Goal: Check status: Check status

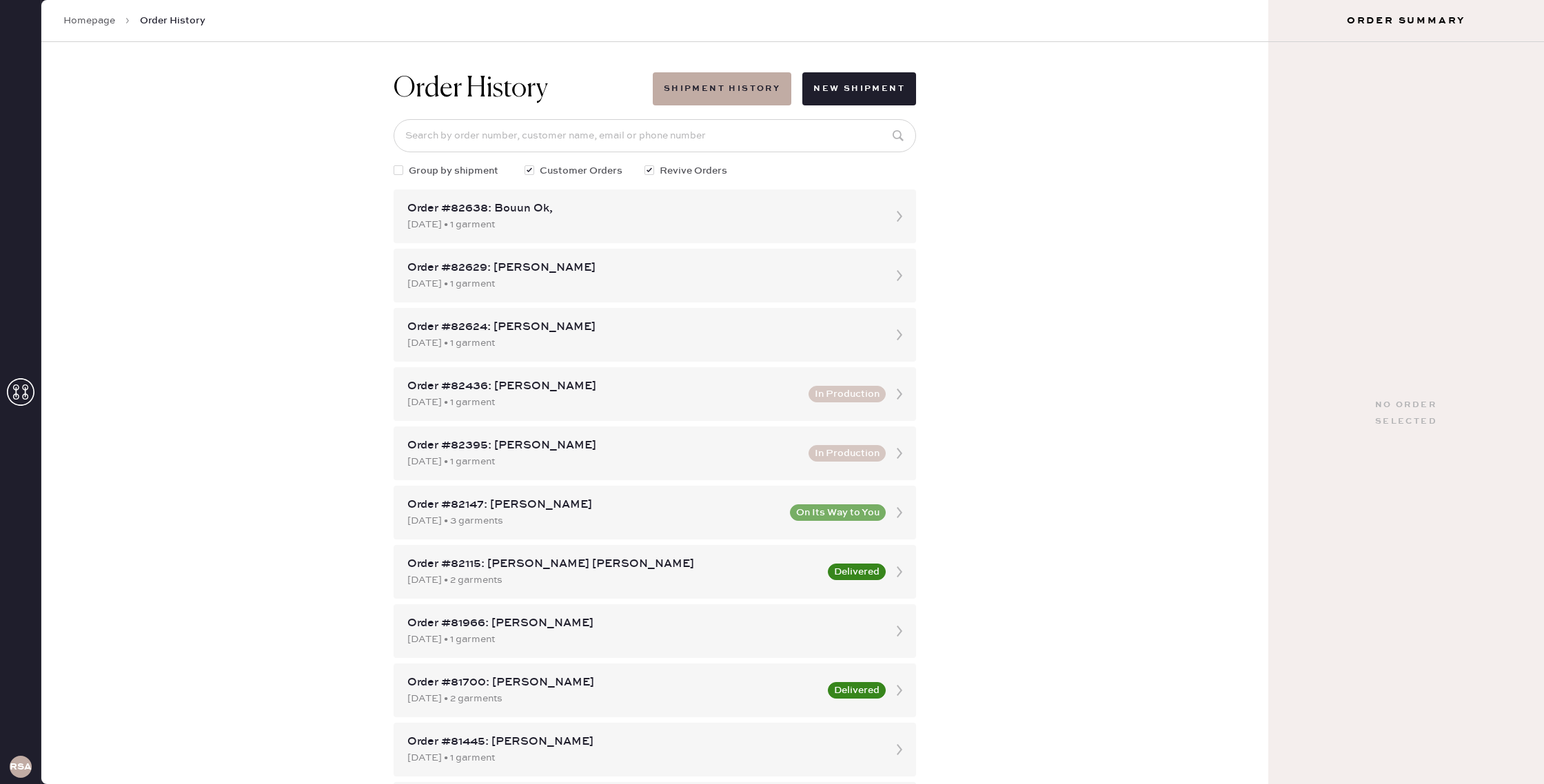
click at [61, 27] on div "Homepage Order History" at bounding box center [655, 21] width 1227 height 42
click at [84, 21] on link "Homepage" at bounding box center [89, 21] width 52 height 14
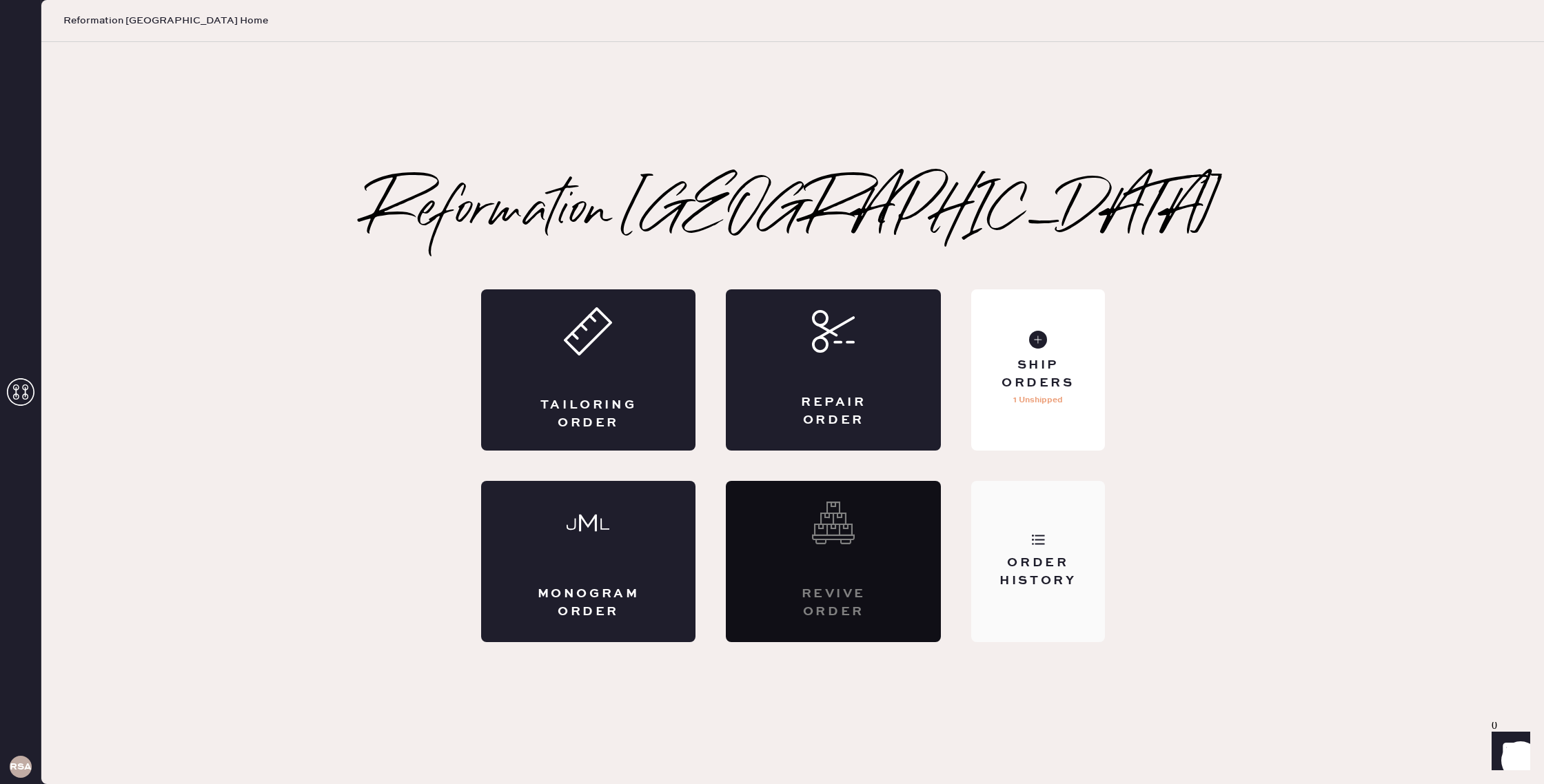
click at [1069, 530] on div "Order History" at bounding box center [1037, 561] width 133 height 161
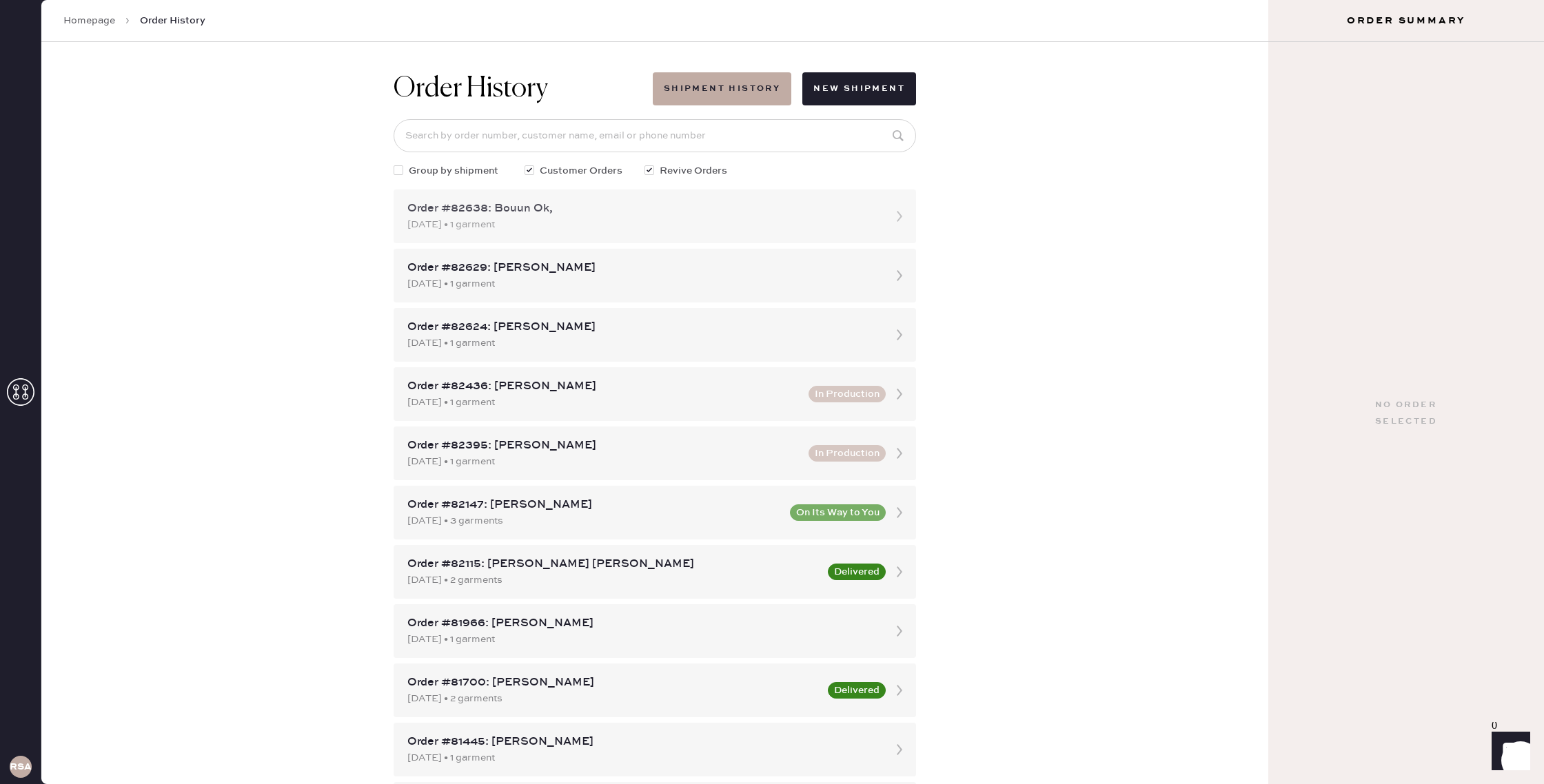
click at [719, 232] on div "[DATE] • 1 garment" at bounding box center [642, 224] width 470 height 15
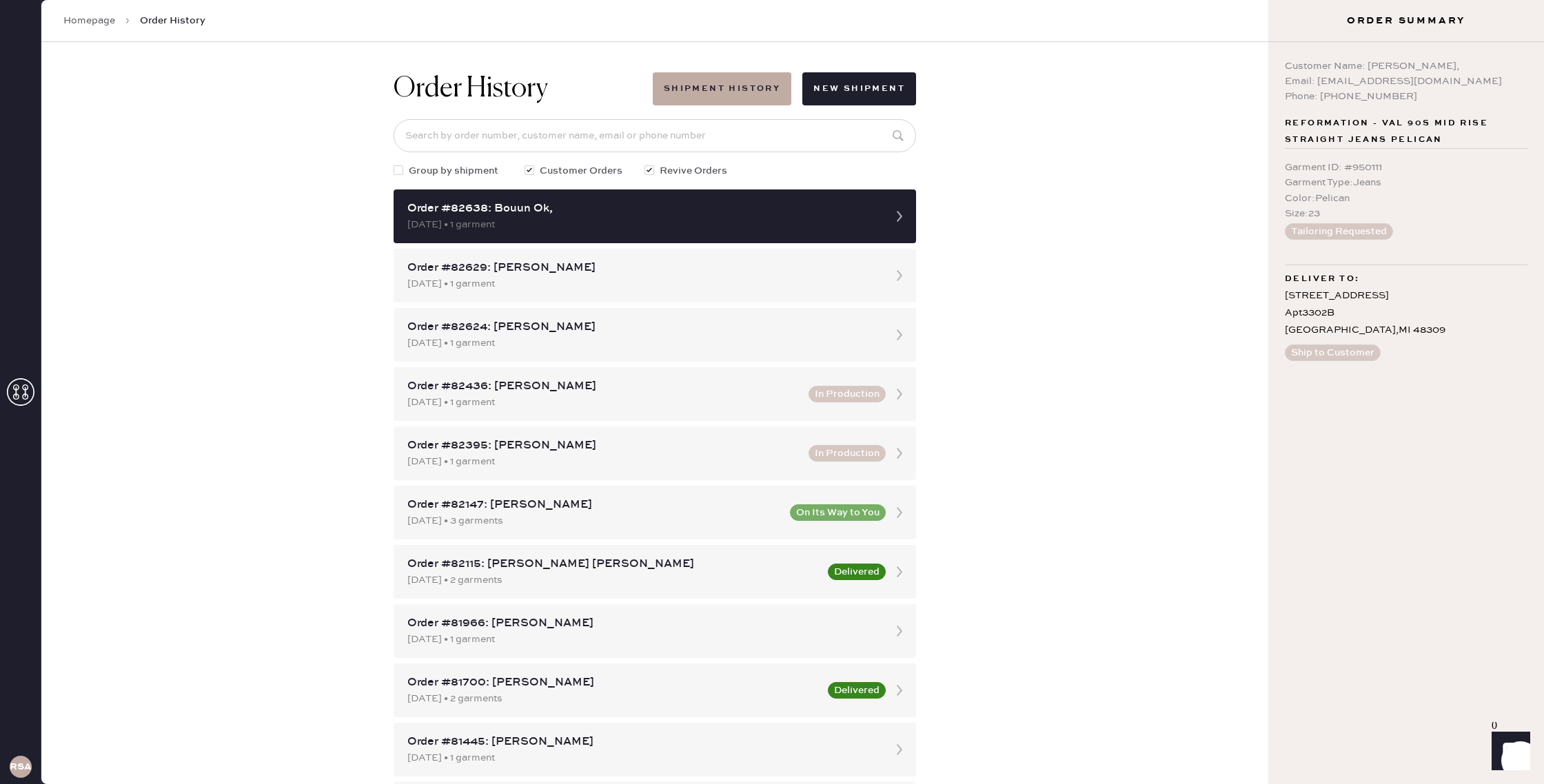
click at [169, 22] on span "Order History" at bounding box center [172, 21] width 66 height 14
click at [112, 22] on link "Homepage" at bounding box center [89, 21] width 52 height 14
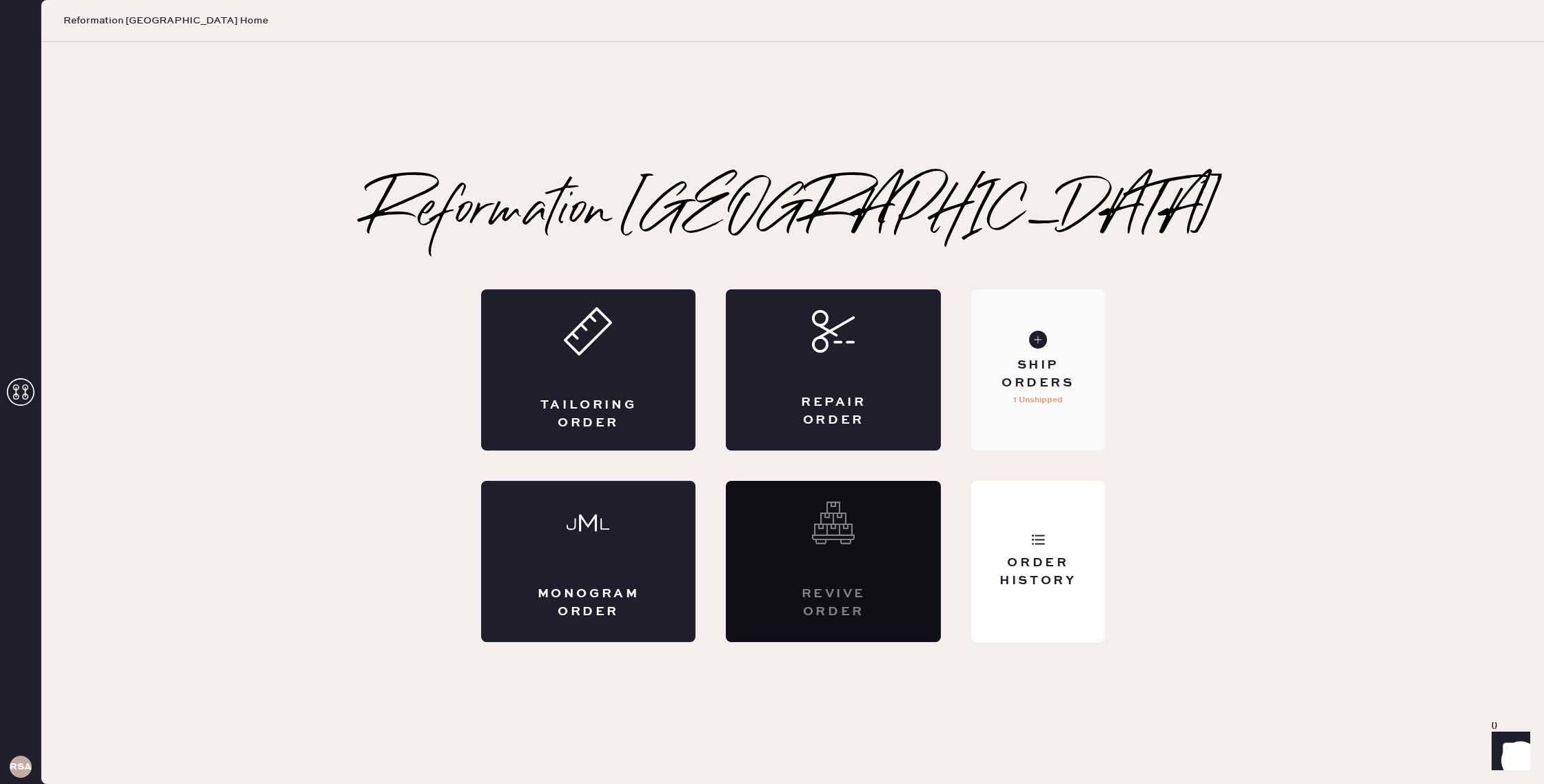
click at [1058, 408] on p "1 Unshipped" at bounding box center [1038, 400] width 49 height 17
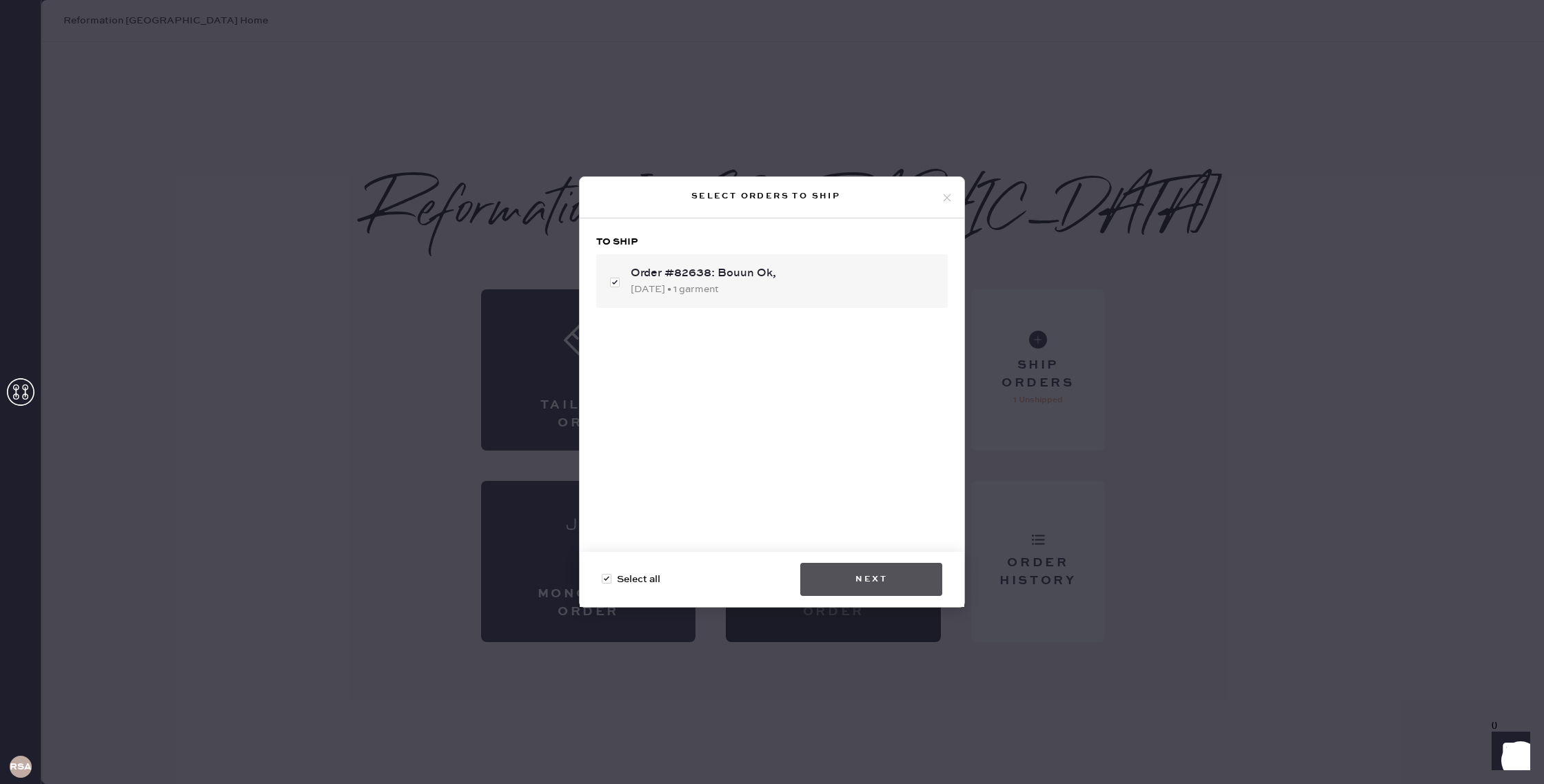
click at [878, 588] on button "Next" at bounding box center [871, 580] width 142 height 33
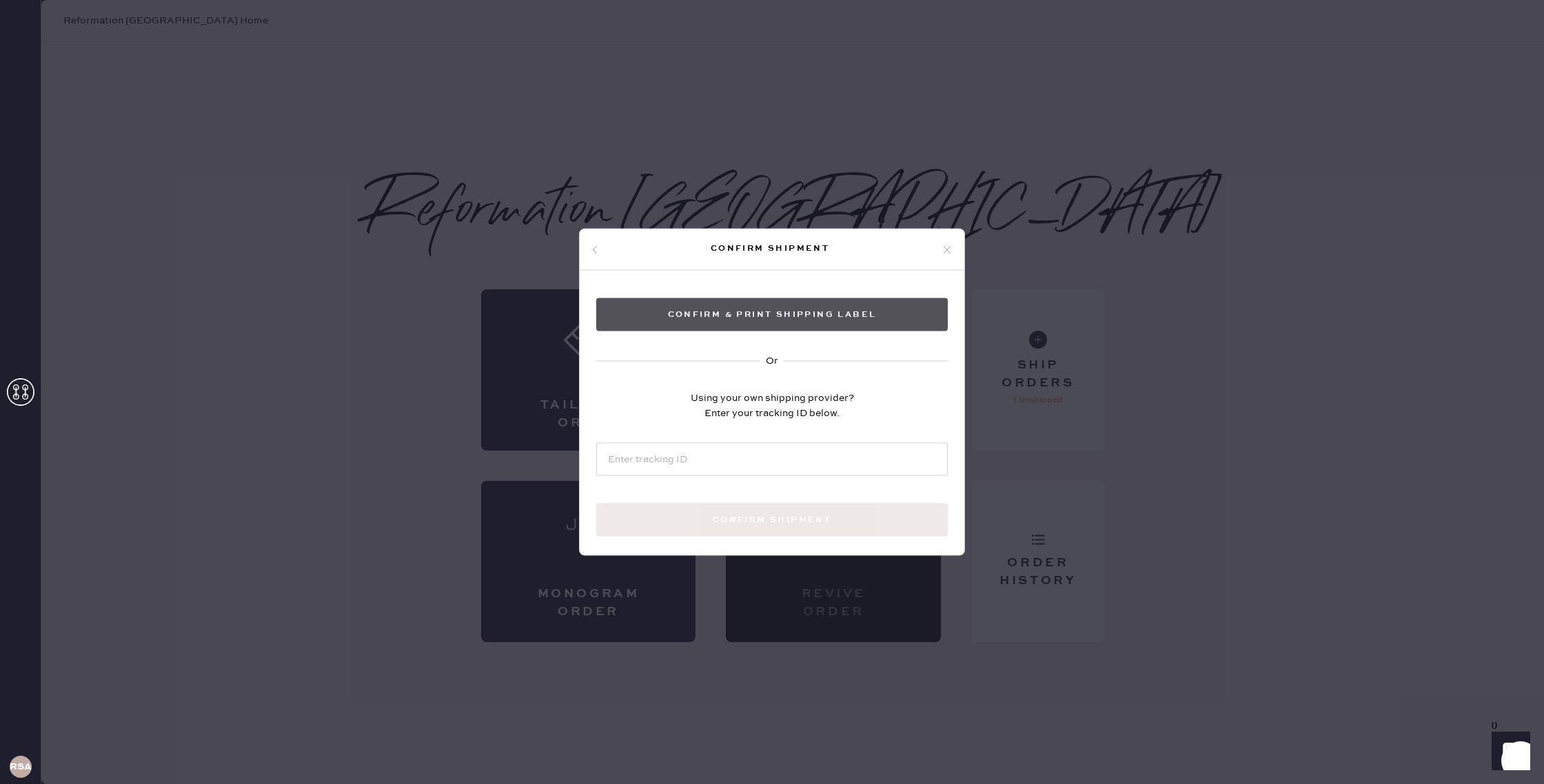
click at [799, 312] on button "Confirm & Print shipping label" at bounding box center [772, 315] width 352 height 33
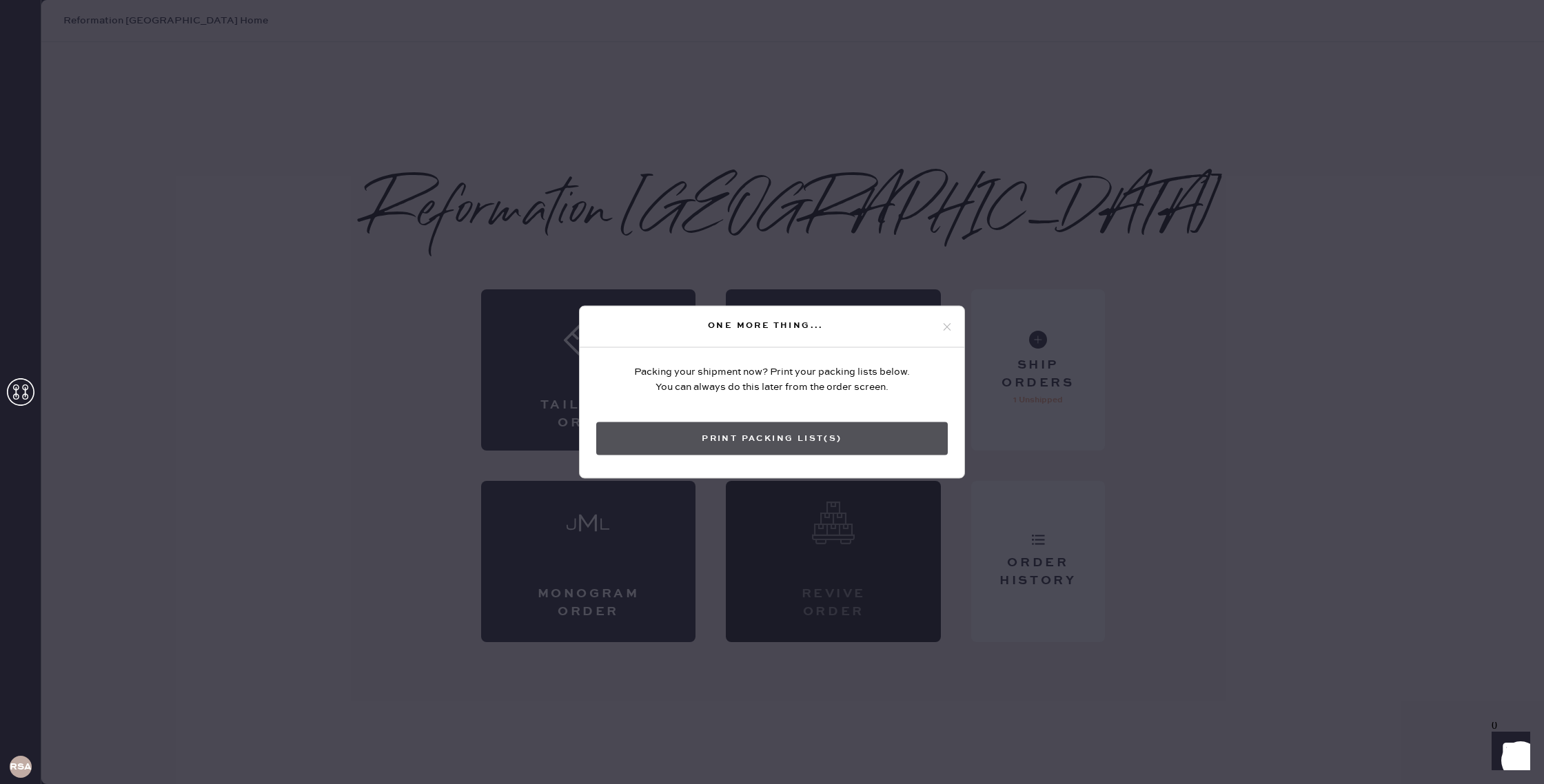
click at [880, 429] on button "Print Packing List(s)" at bounding box center [772, 439] width 352 height 33
